Goal: Book appointment/travel/reservation

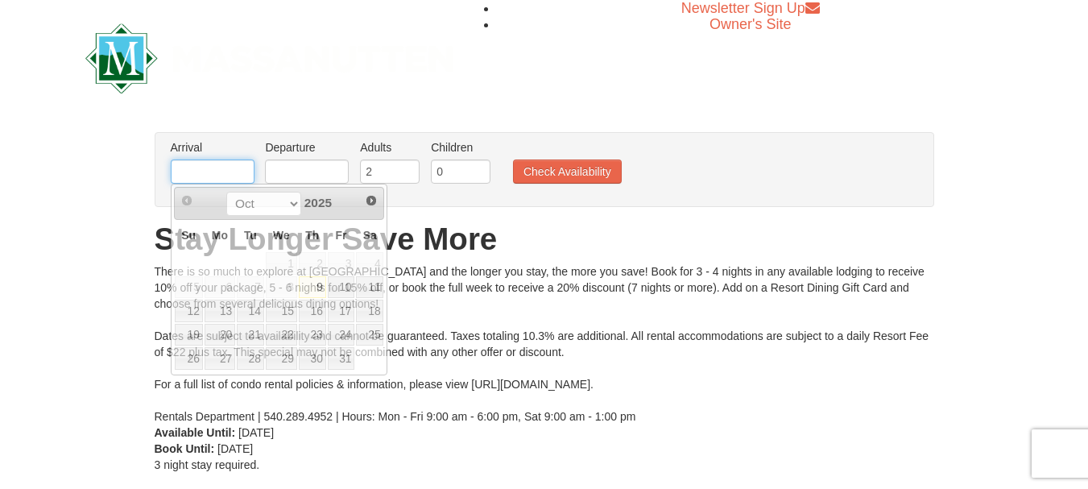
click at [186, 168] on input "text" at bounding box center [213, 171] width 84 height 24
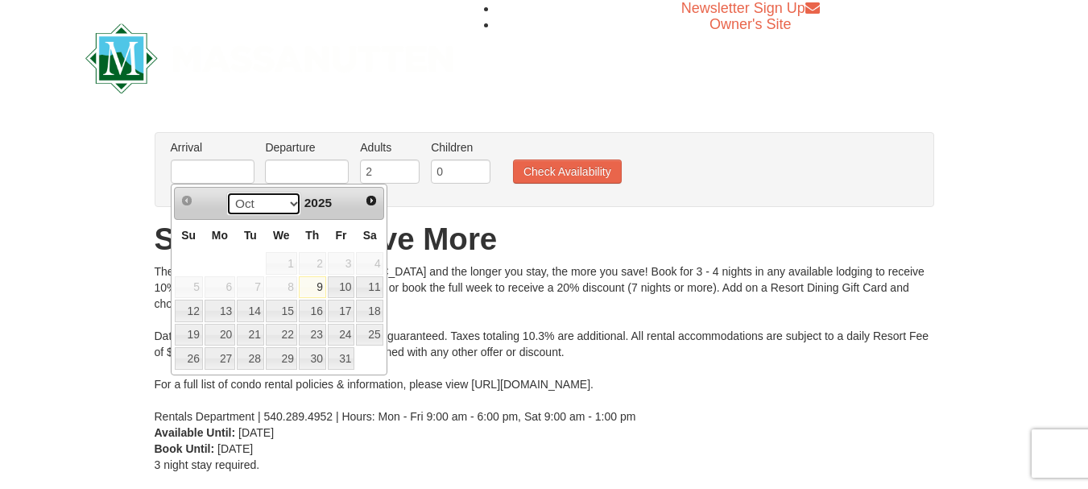
click at [288, 203] on select "Oct Nov Dec" at bounding box center [263, 204] width 75 height 24
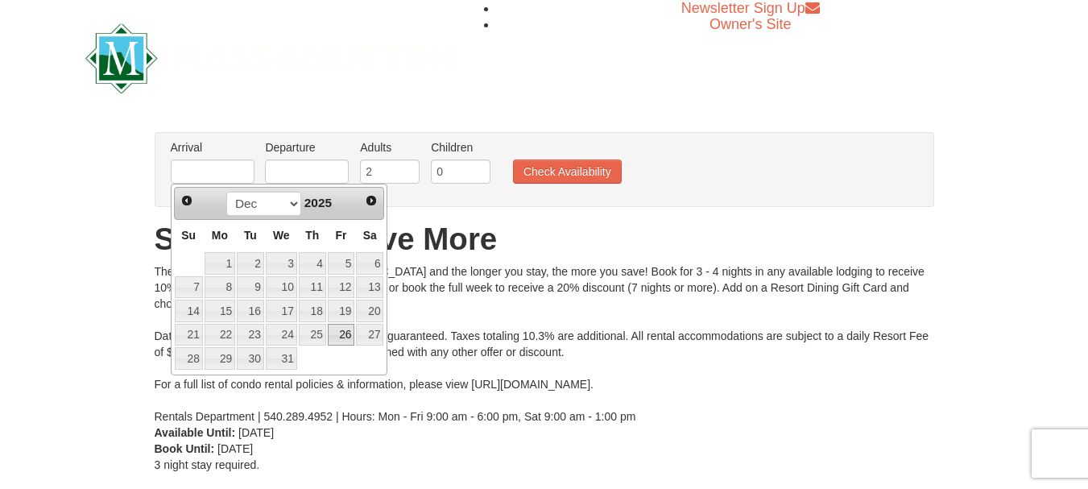
click at [344, 330] on link "26" at bounding box center [341, 335] width 27 height 23
type input "[DATE]"
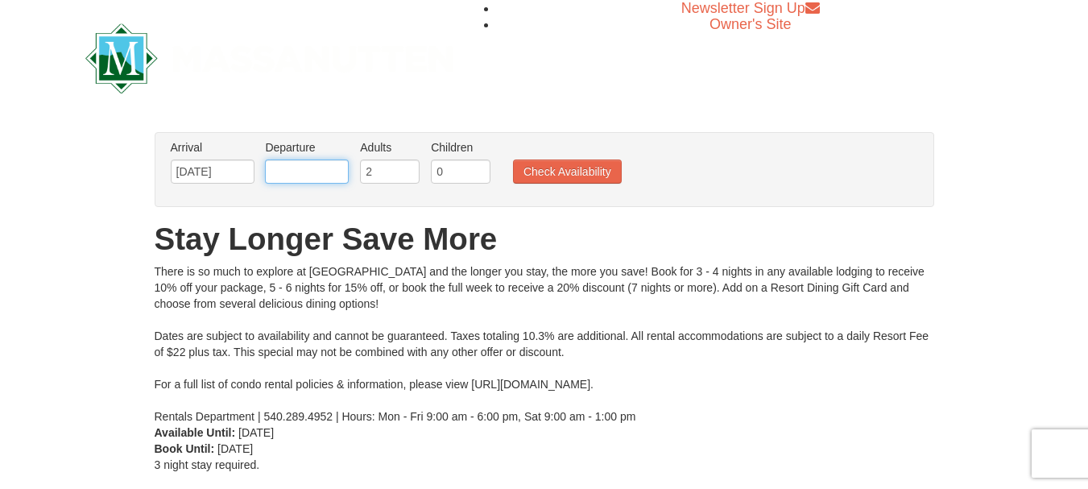
click at [335, 172] on input "text" at bounding box center [307, 171] width 84 height 24
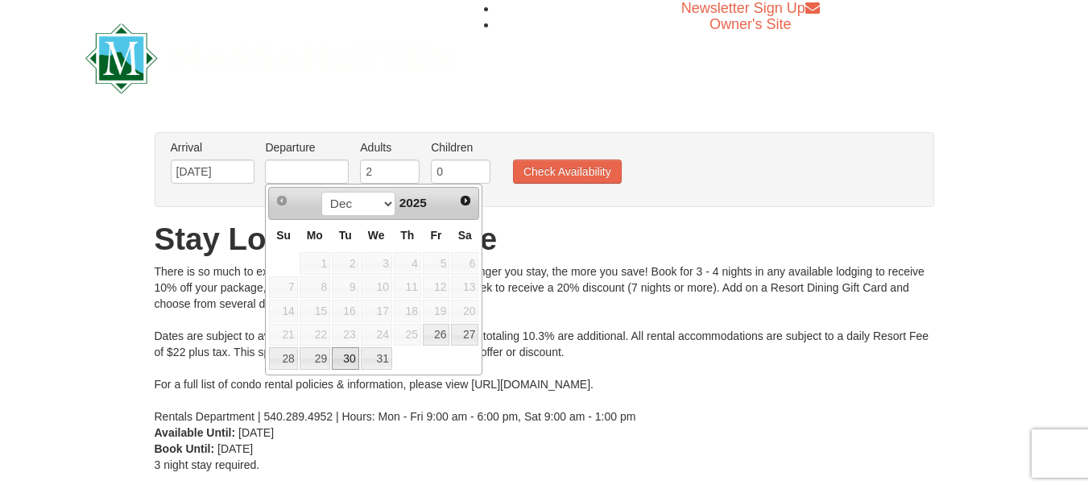
click at [346, 367] on link "30" at bounding box center [345, 358] width 27 height 23
type input "[DATE]"
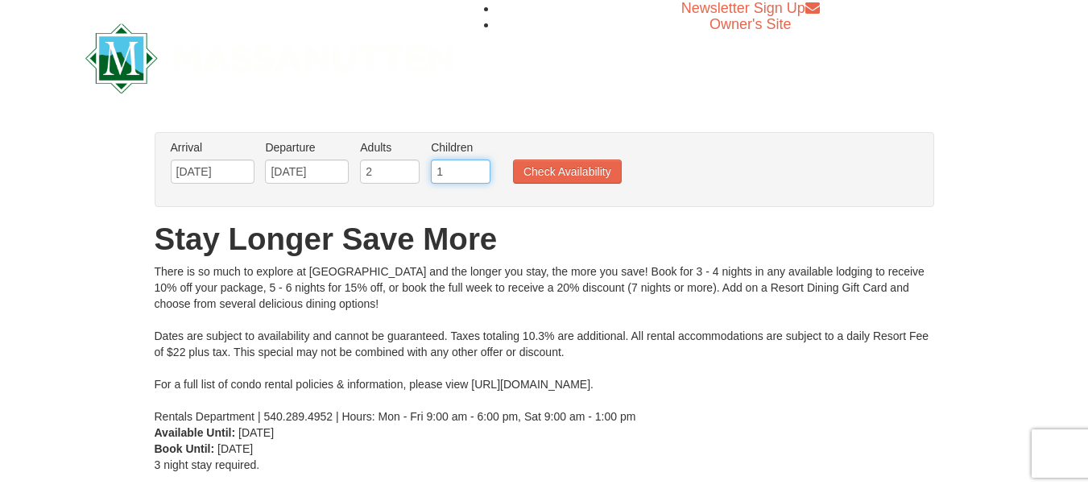
click at [481, 168] on input "1" at bounding box center [461, 171] width 60 height 24
type input "2"
click at [481, 168] on input "2" at bounding box center [461, 171] width 60 height 24
drag, startPoint x: 538, startPoint y: 176, endPoint x: 528, endPoint y: 185, distance: 14.3
click at [539, 176] on button "Check Availability" at bounding box center [567, 171] width 109 height 24
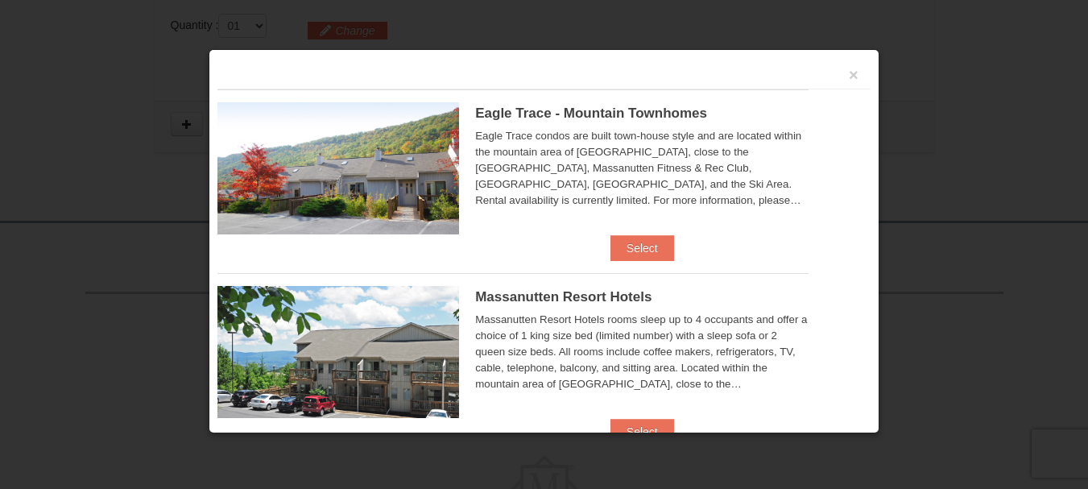
scroll to position [524, 0]
